Goal: Register for event/course

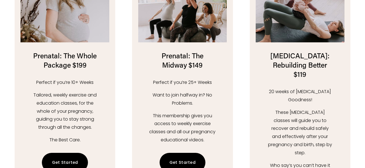
scroll to position [773, 0]
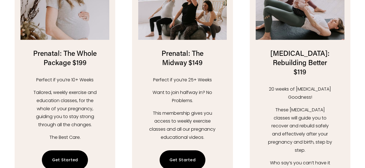
click at [64, 150] on link "Get Started" at bounding box center [65, 159] width 46 height 19
drag, startPoint x: 177, startPoint y: 150, endPoint x: 176, endPoint y: 145, distance: 5.4
click at [177, 150] on link "Get Started" at bounding box center [182, 159] width 46 height 19
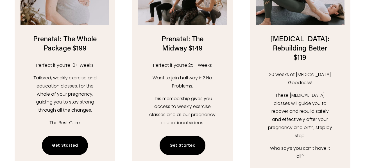
scroll to position [802, 0]
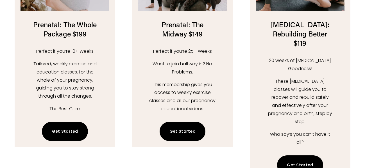
click at [290, 156] on link "Get Started" at bounding box center [300, 165] width 46 height 19
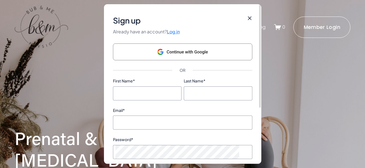
scroll to position [143, 0]
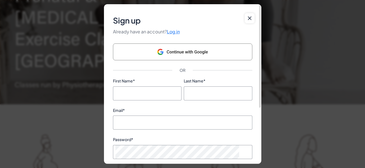
click at [248, 17] on icon at bounding box center [250, 19] width 4 height 4
click at [250, 17] on icon at bounding box center [249, 18] width 4 height 6
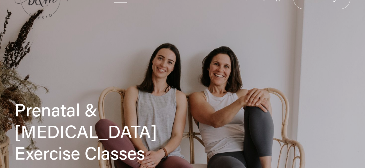
scroll to position [57, 0]
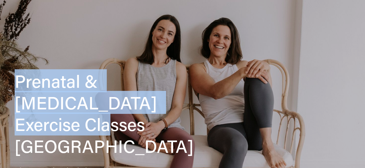
drag, startPoint x: 14, startPoint y: 80, endPoint x: 148, endPoint y: 109, distance: 137.5
click at [148, 109] on div "Prenatal & Postnatal Exercise Classes Canberra Classes run by Physiotherapists" at bounding box center [110, 123] width 201 height 106
copy h1 "Prenatal & Postnatal Exercise Classes"
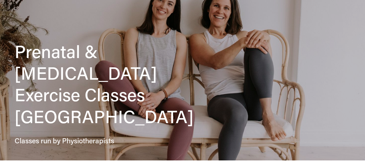
scroll to position [115, 0]
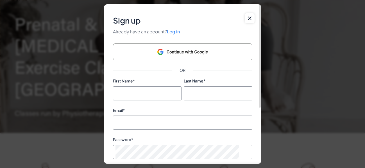
click at [249, 19] on icon at bounding box center [249, 18] width 4 height 6
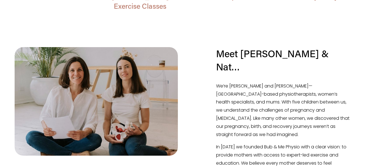
scroll to position [372, 0]
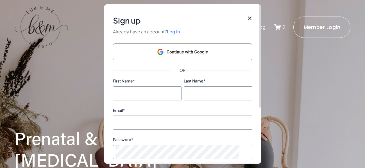
scroll to position [31, 0]
